Goal: Information Seeking & Learning: Learn about a topic

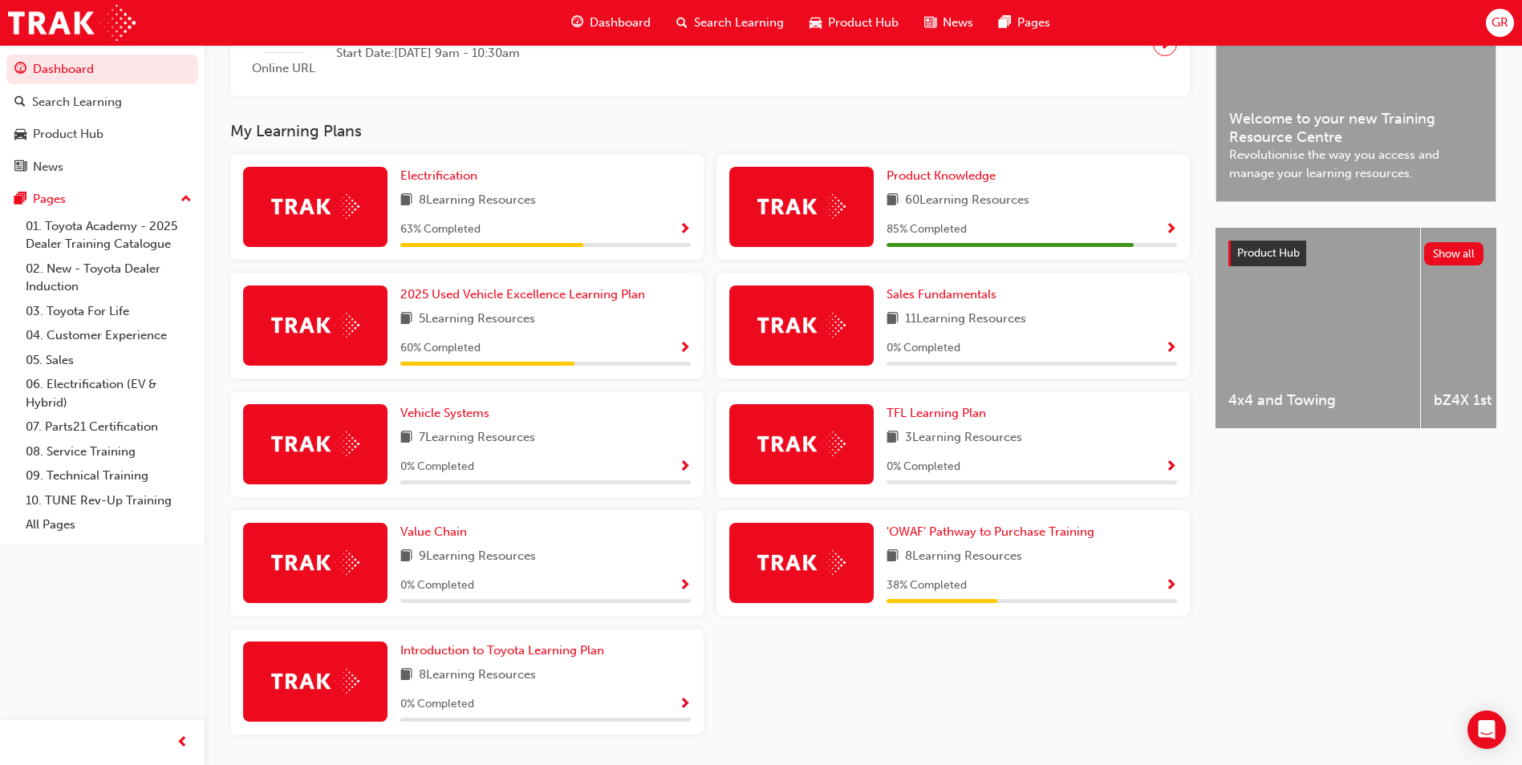
scroll to position [423, 0]
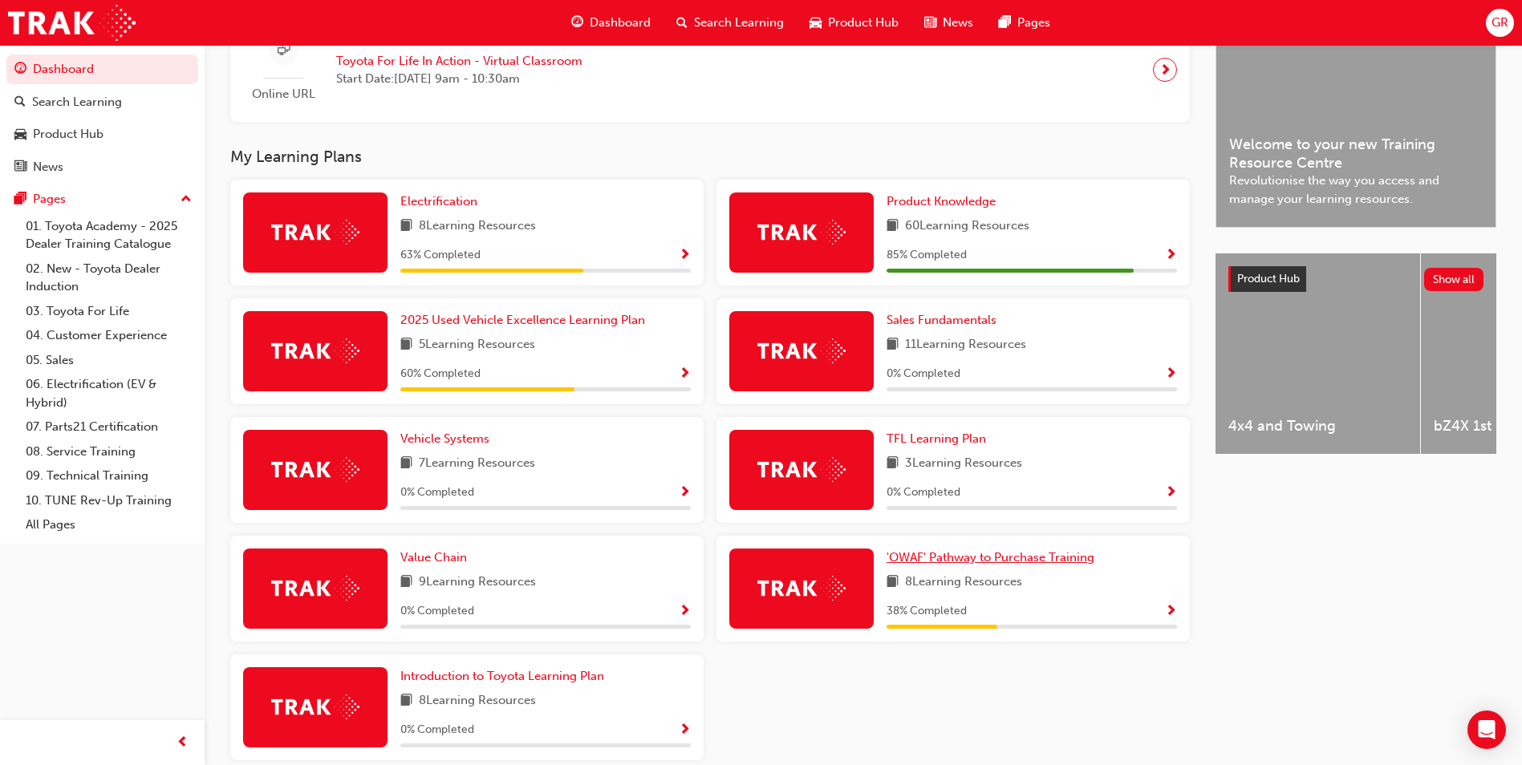
click at [959, 565] on span "'OWAF' Pathway to Purchase Training" at bounding box center [990, 557] width 208 height 14
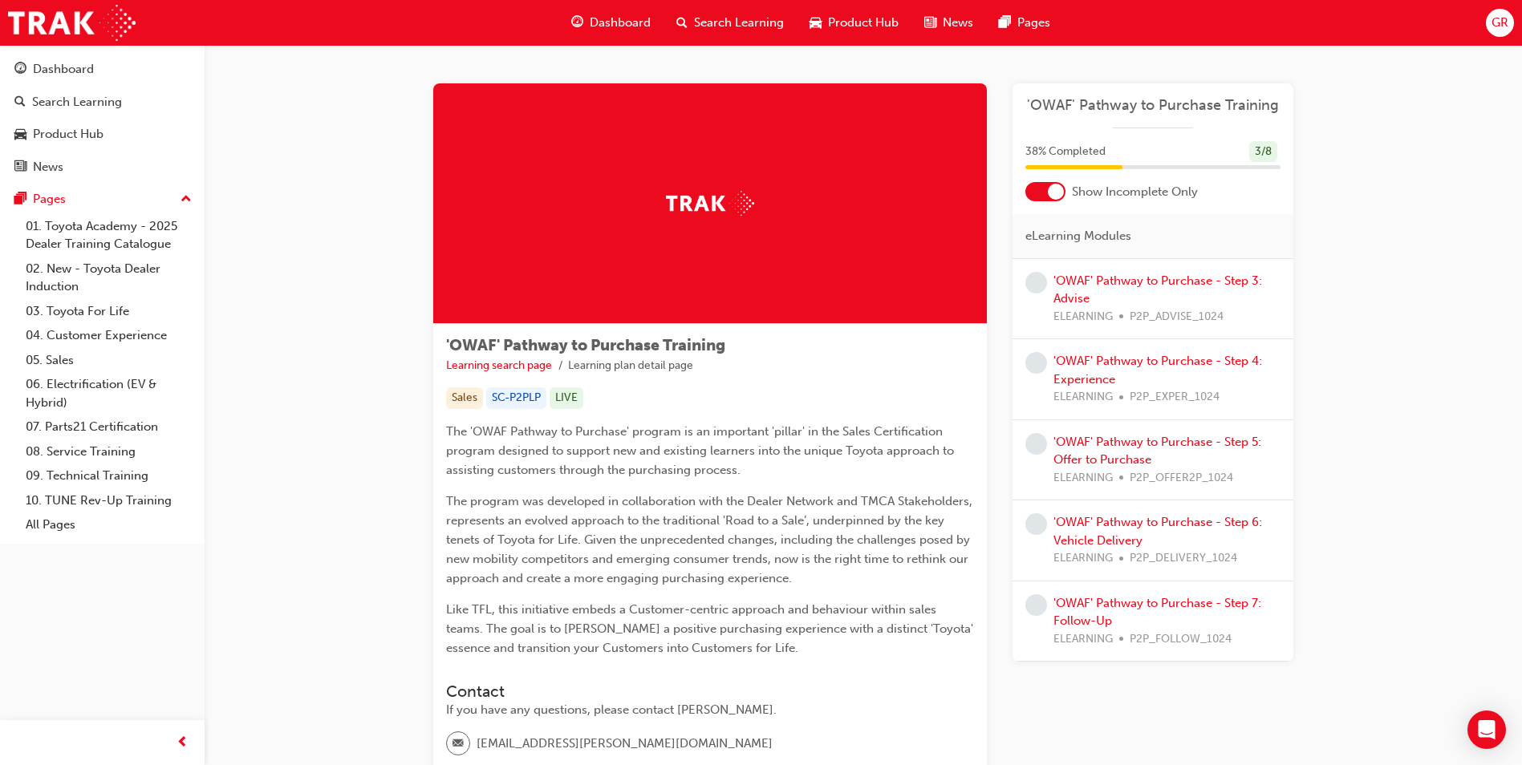
click at [1085, 288] on div "'OWAF' Pathway to Purchase - Step 3: Advise ELEARNING P2P_ADVISE_1024" at bounding box center [1166, 299] width 227 height 55
click at [1083, 278] on link "'OWAF' Pathway to Purchase - Step 3: Advise" at bounding box center [1157, 290] width 209 height 33
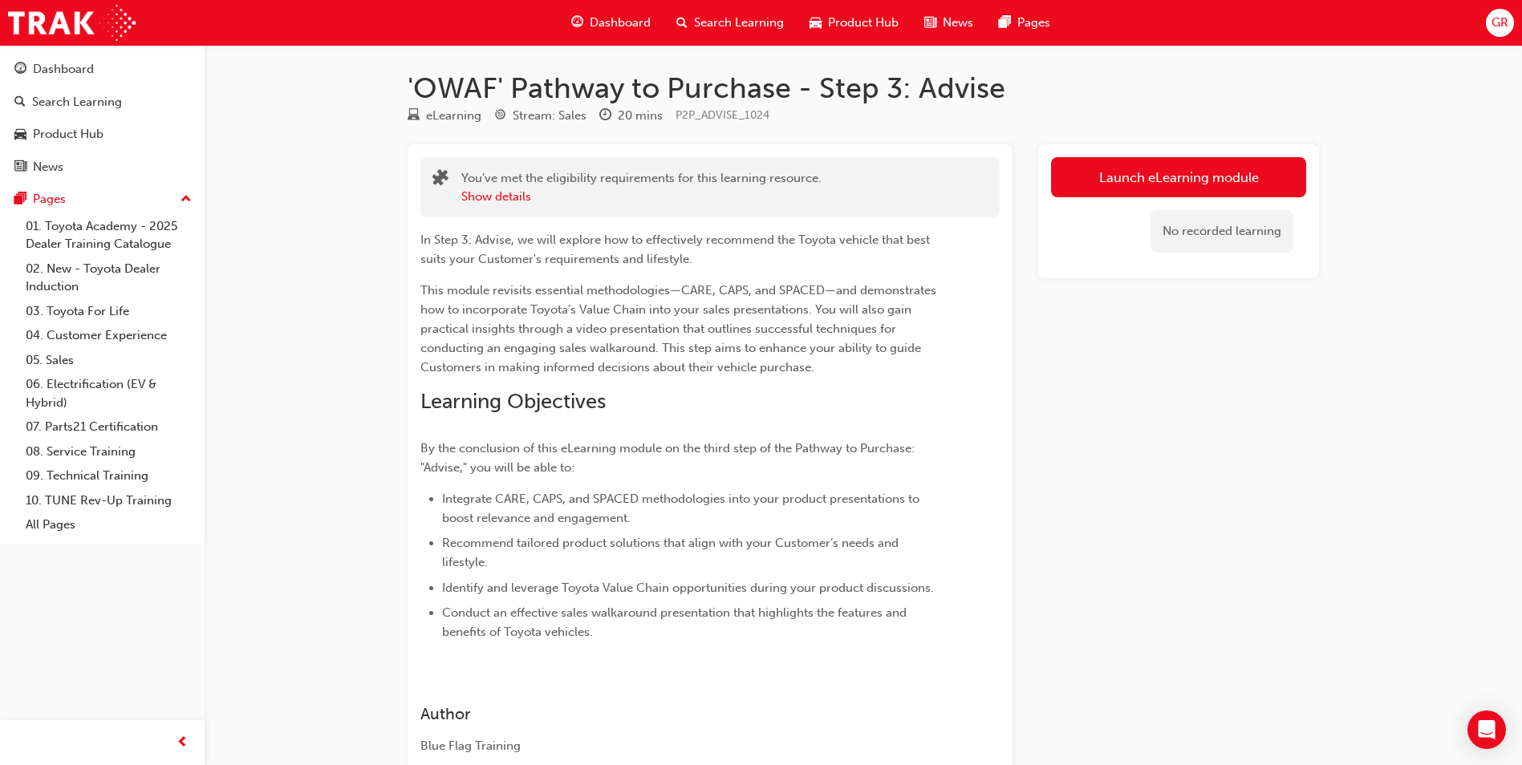
click at [1186, 155] on div "Launch eLearning module No recorded learning" at bounding box center [1178, 211] width 281 height 134
click at [1186, 164] on link "Launch eLearning module" at bounding box center [1178, 177] width 255 height 40
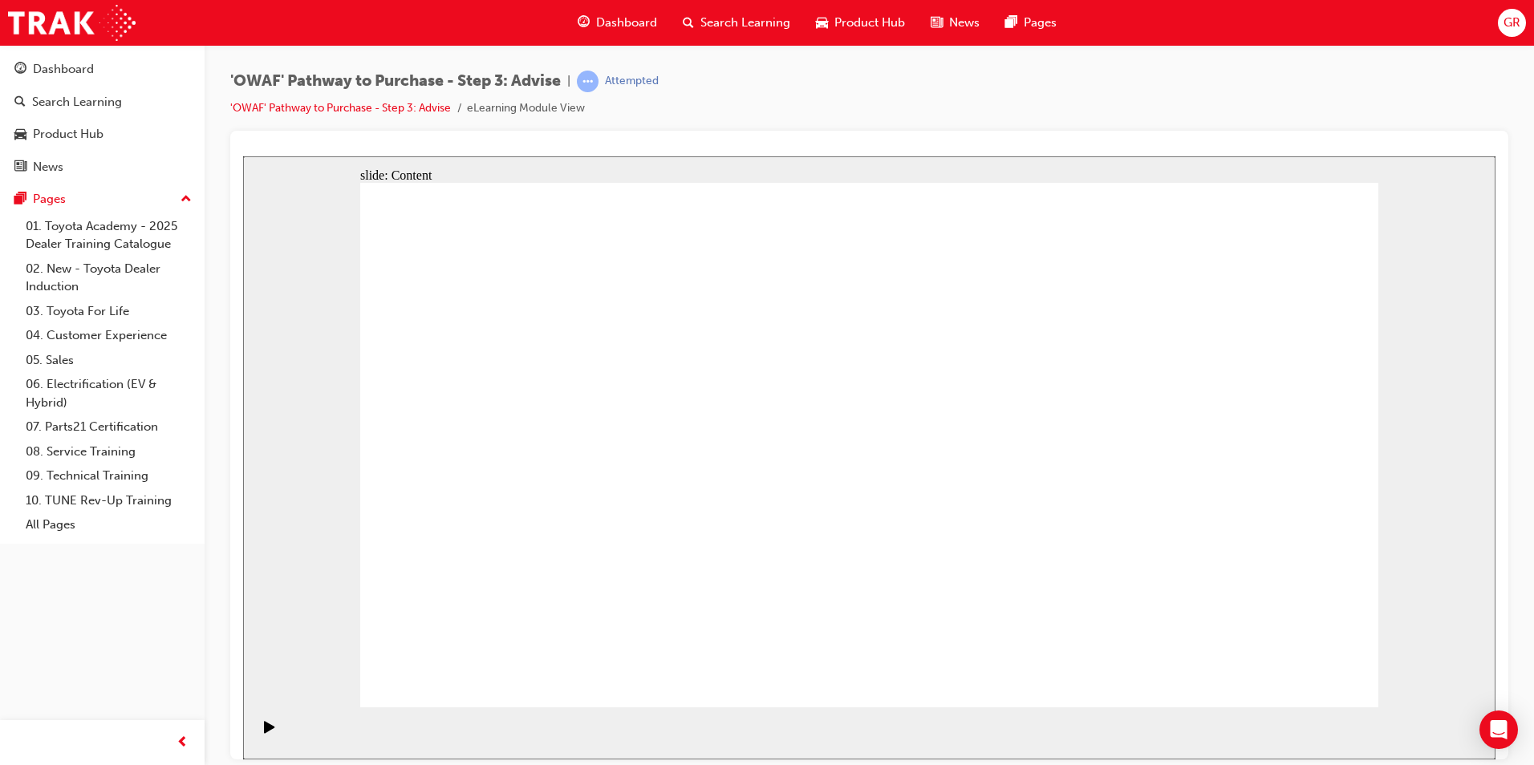
drag, startPoint x: 1240, startPoint y: 366, endPoint x: 1224, endPoint y: 341, distance: 29.6
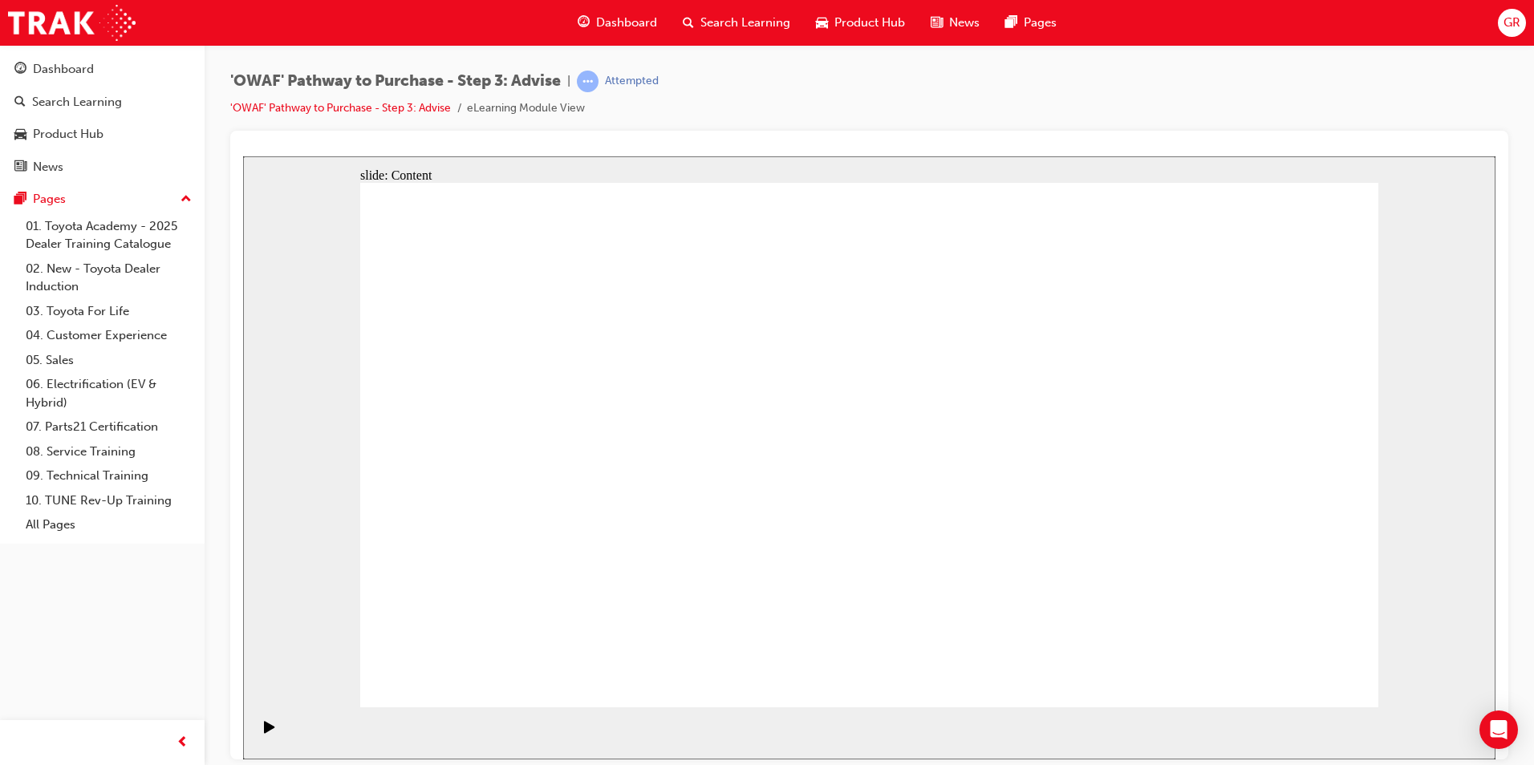
drag, startPoint x: 549, startPoint y: 324, endPoint x: 537, endPoint y: 324, distance: 11.2
drag, startPoint x: 1332, startPoint y: 687, endPoint x: 1314, endPoint y: 679, distance: 19.1
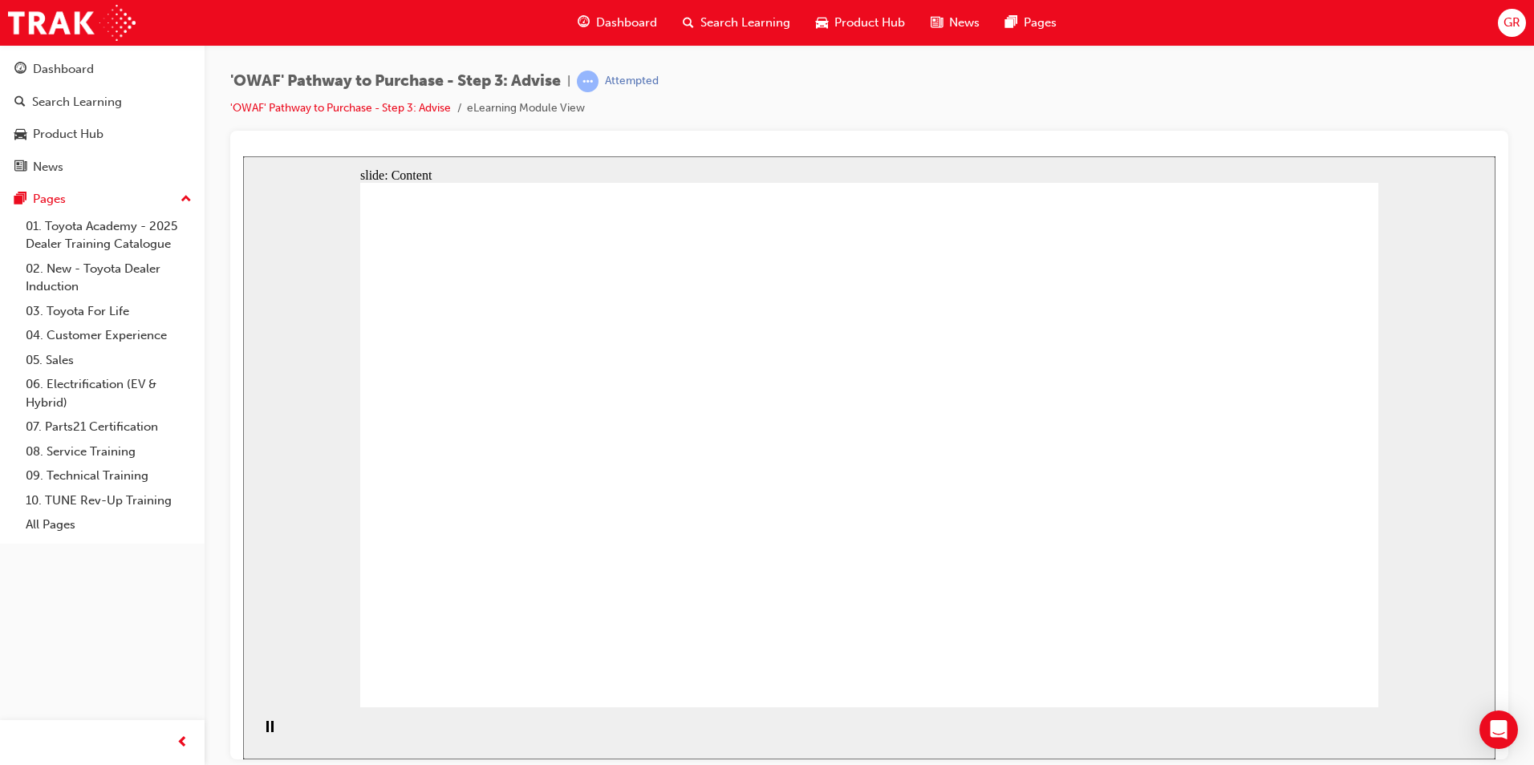
drag, startPoint x: 1055, startPoint y: 517, endPoint x: 1040, endPoint y: 516, distance: 14.5
